Goal: Book appointment/travel/reservation

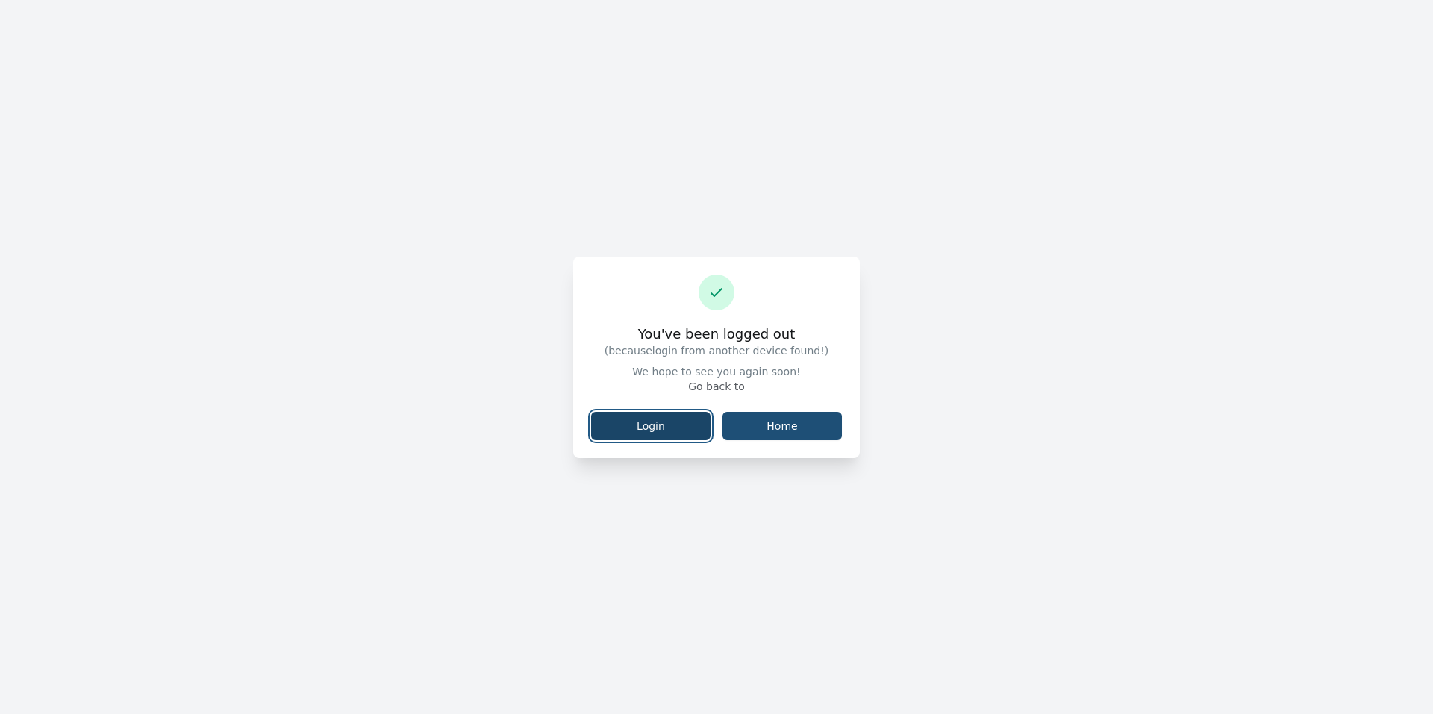
click at [666, 419] on link "Login" at bounding box center [650, 426] width 119 height 28
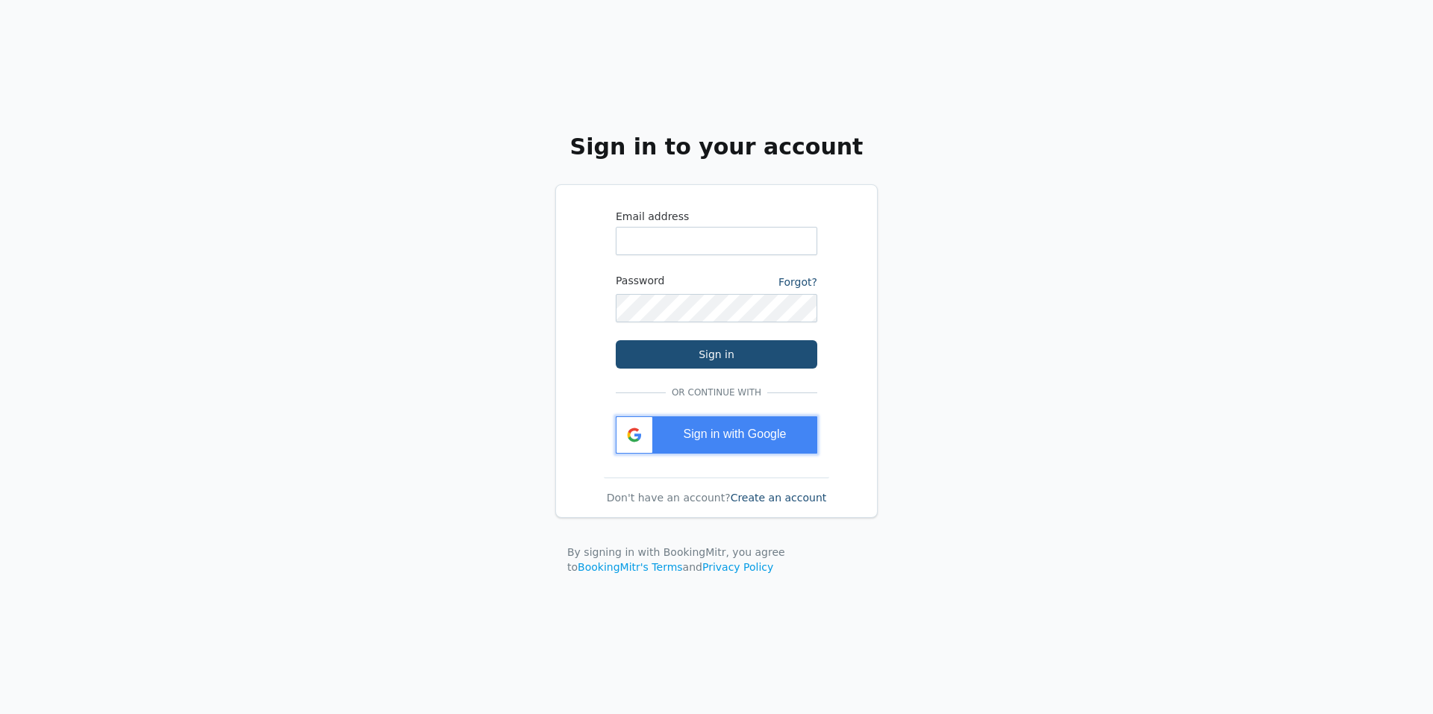
click at [760, 436] on span "Sign in with Google" at bounding box center [735, 434] width 103 height 13
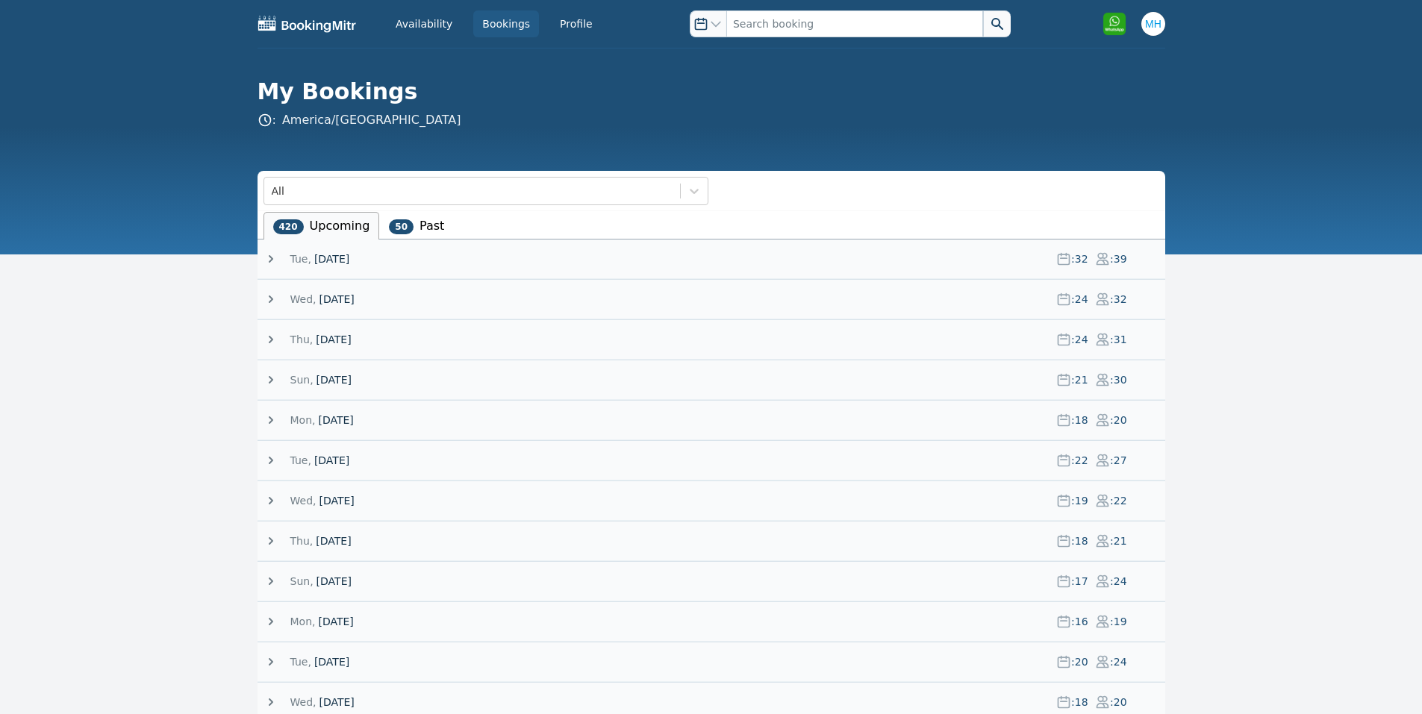
click at [311, 259] on span at bounding box center [312, 258] width 3 height 15
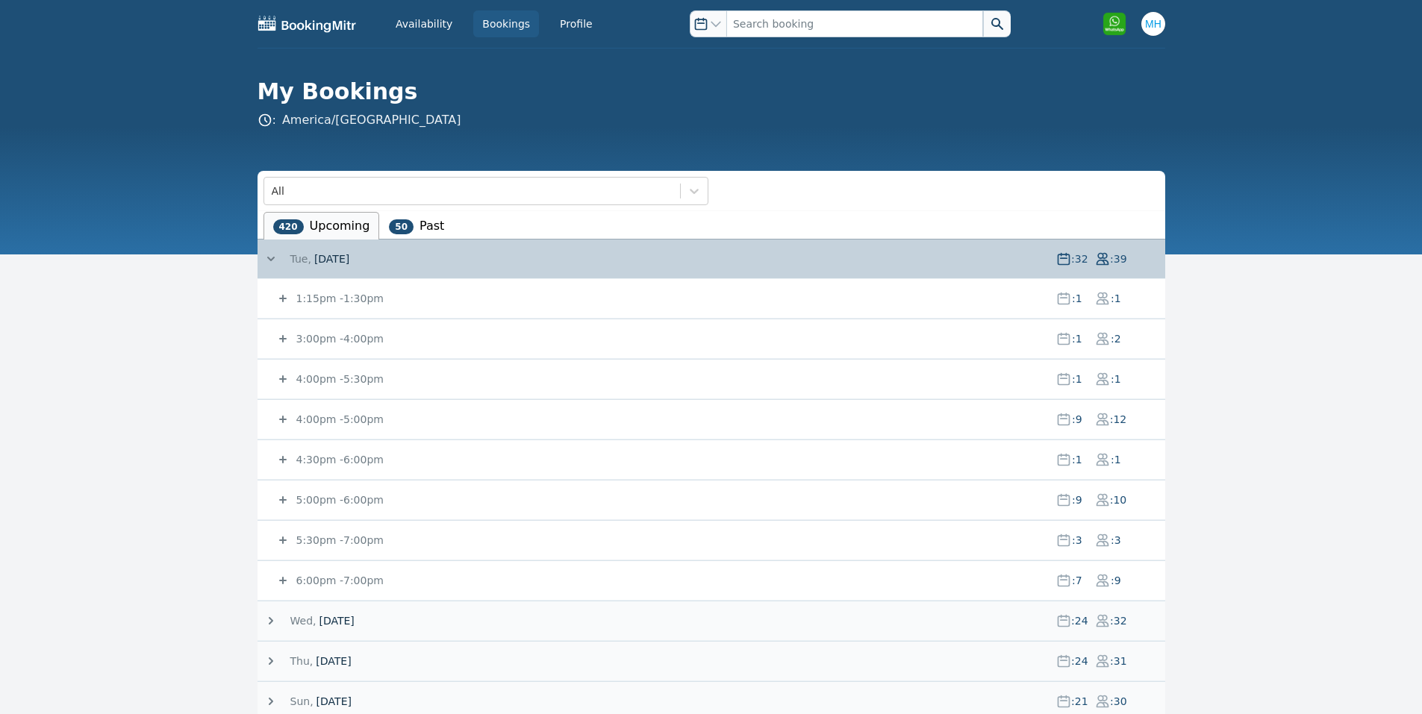
click at [334, 301] on small "1:15pm - 1:30pm" at bounding box center [338, 299] width 90 height 12
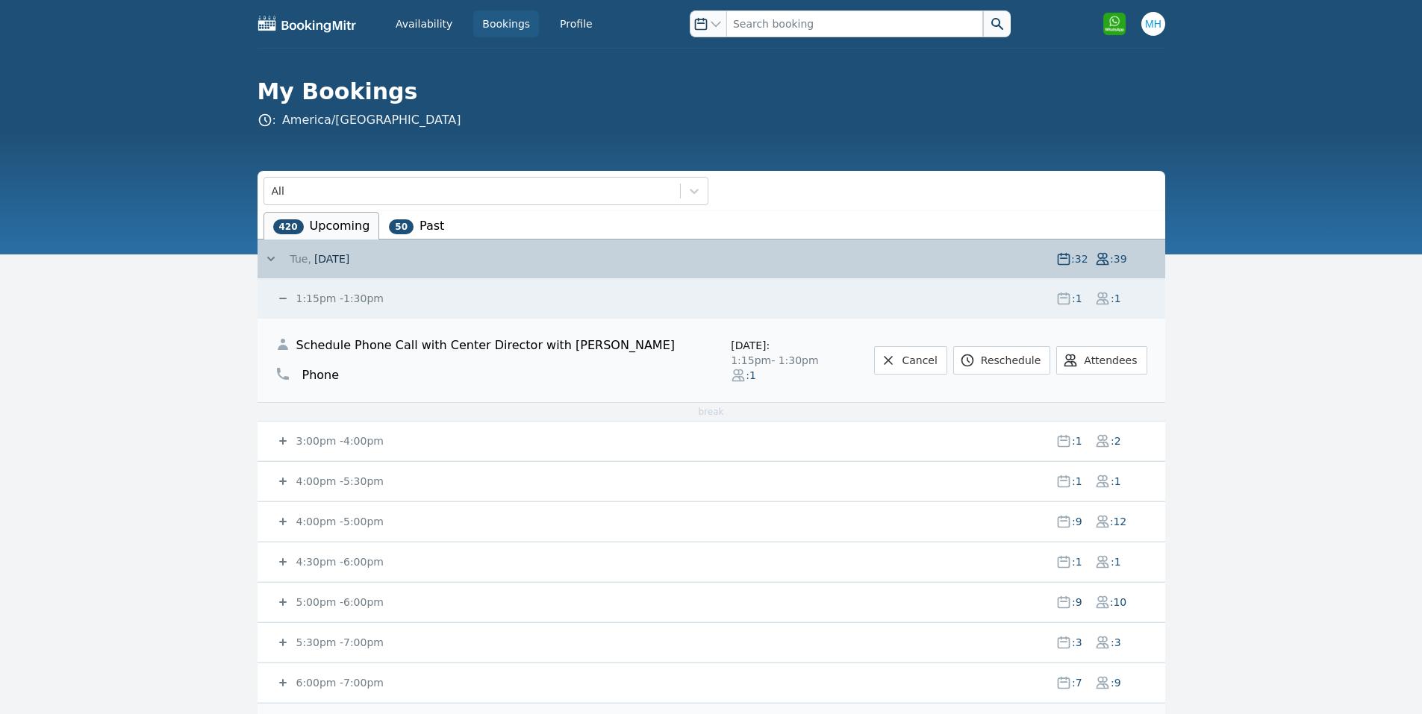
click at [374, 300] on span "1:15pm - 1:30pm" at bounding box center [668, 298] width 751 height 15
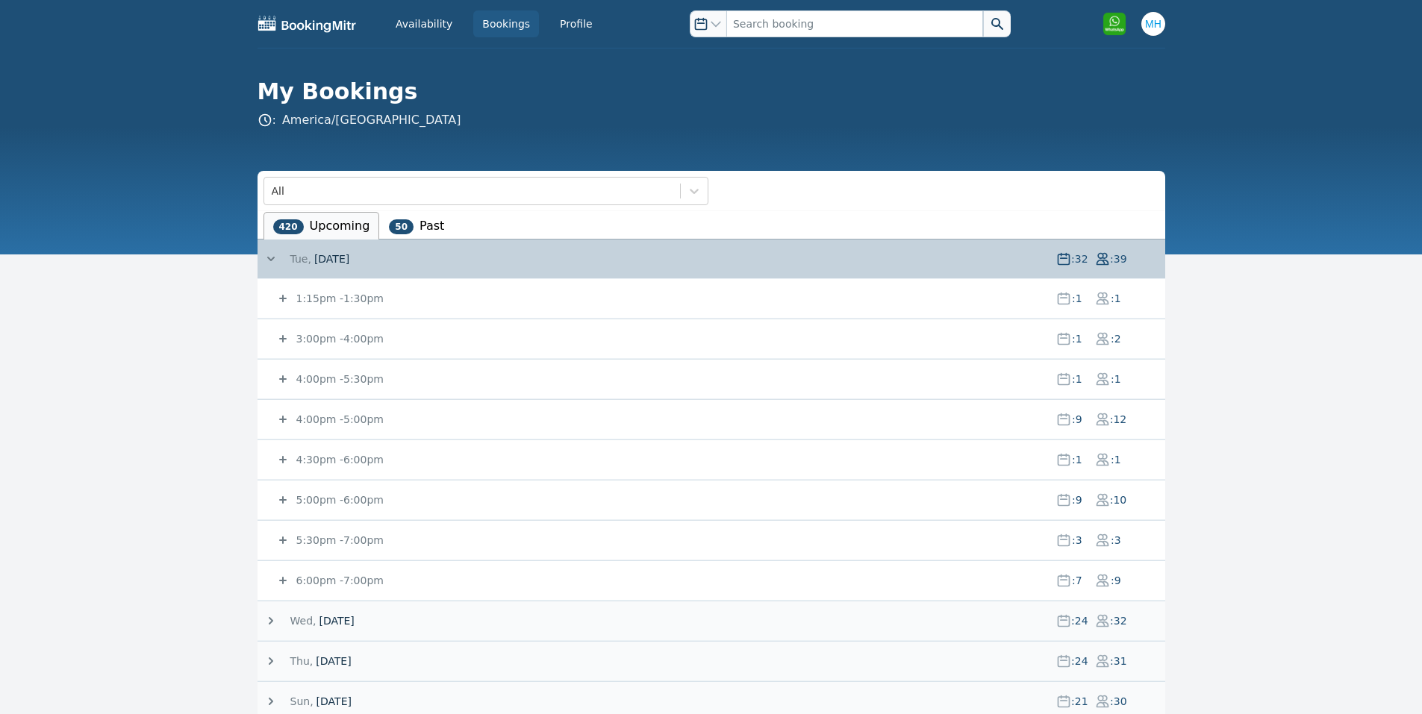
click at [627, 308] on div "1:15pm - 1:30pm : 1 : 1" at bounding box center [720, 298] width 890 height 39
click at [627, 291] on span "1:15pm - 1:30pm" at bounding box center [668, 298] width 751 height 15
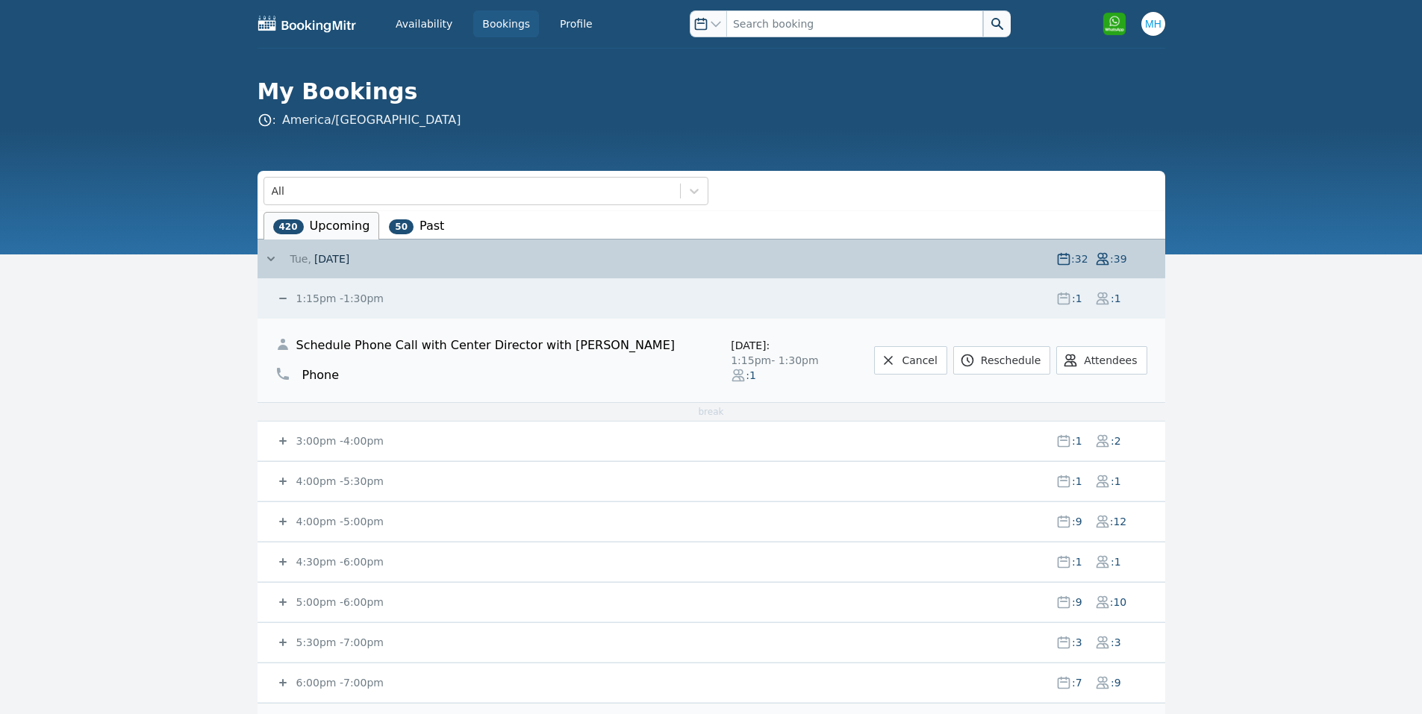
click at [542, 343] on span "Schedule Phone Call with Center Director with [PERSON_NAME]" at bounding box center [485, 346] width 378 height 18
click at [636, 339] on div "Schedule Phone Call with Center Director with [PERSON_NAME]" at bounding box center [493, 346] width 437 height 30
click at [361, 443] on small "3:00pm - 4:00pm" at bounding box center [338, 441] width 90 height 12
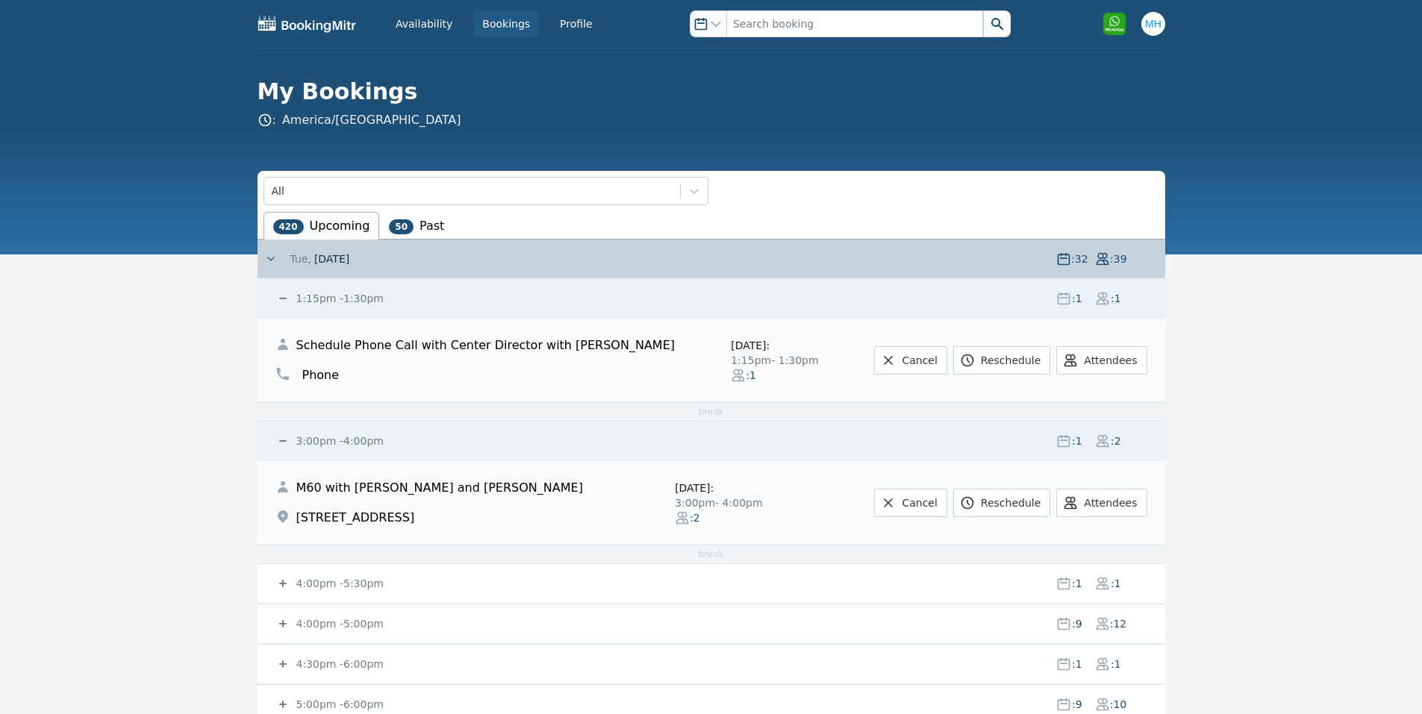
click at [361, 443] on small "3:00pm - 4:00pm" at bounding box center [338, 441] width 90 height 12
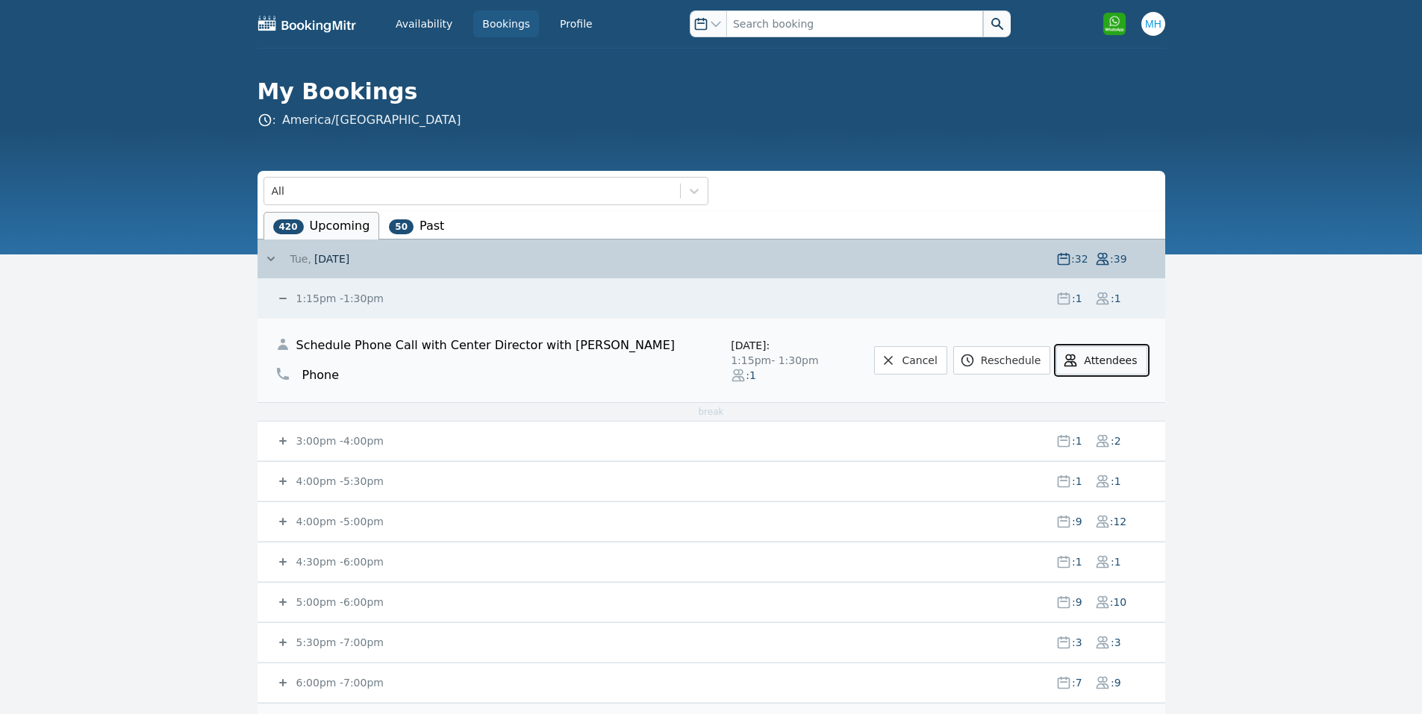
click at [1101, 357] on button "Attendees" at bounding box center [1101, 360] width 90 height 28
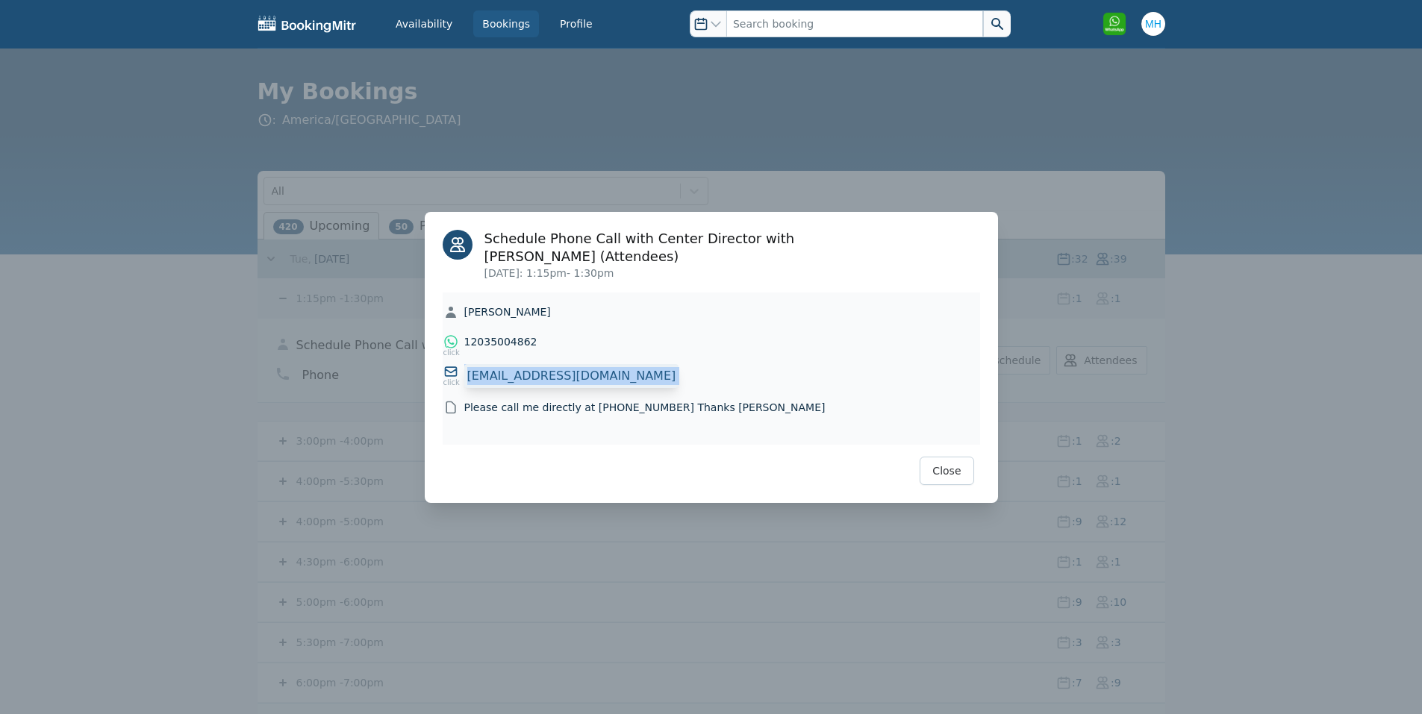
drag, startPoint x: 468, startPoint y: 369, endPoint x: 619, endPoint y: 362, distance: 151.7
click at [619, 364] on div "[EMAIL_ADDRESS][DOMAIN_NAME] [EMAIL_ADDRESS][DOMAIN_NAME]" at bounding box center [711, 371] width 536 height 15
copy div "[EMAIL_ADDRESS][DOMAIN_NAME] [EMAIL_ADDRESS][DOMAIN_NAME]"
click at [962, 457] on button "Close" at bounding box center [946, 471] width 54 height 28
